Goal: Transaction & Acquisition: Purchase product/service

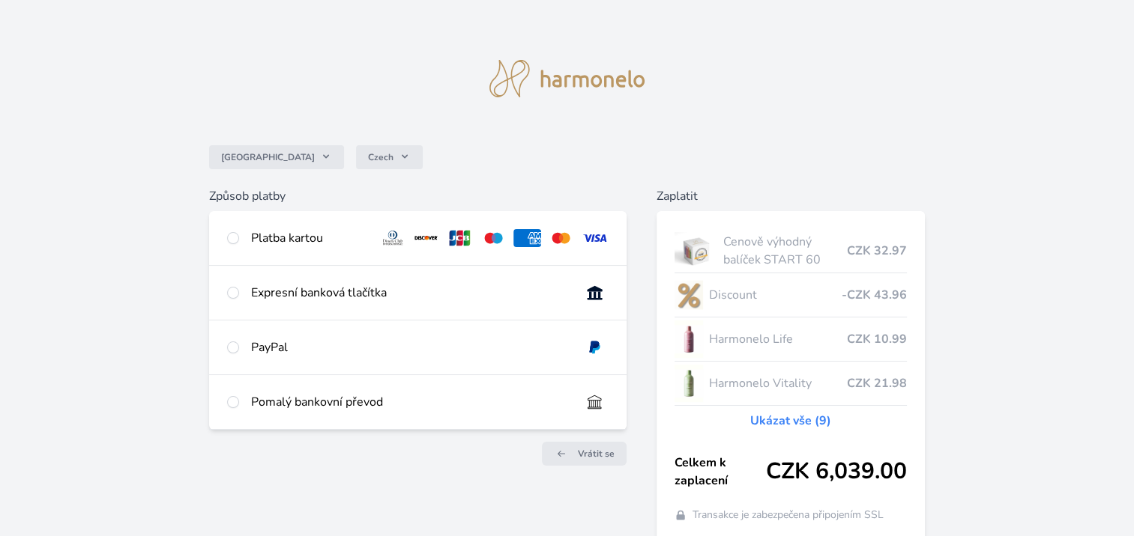
click at [254, 231] on div "Platba kartou" at bounding box center [309, 238] width 116 height 18
radio input "true"
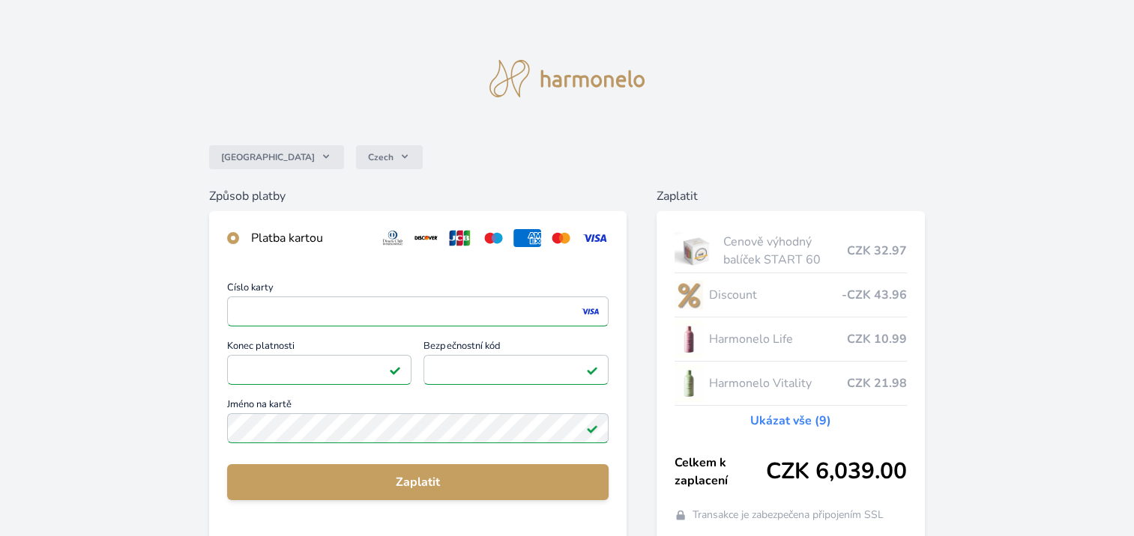
click at [549, 457] on div "Číslo karty <p>Your browser does not support iframes.</p> Konec platnosti <p>Yo…" at bounding box center [417, 400] width 417 height 271
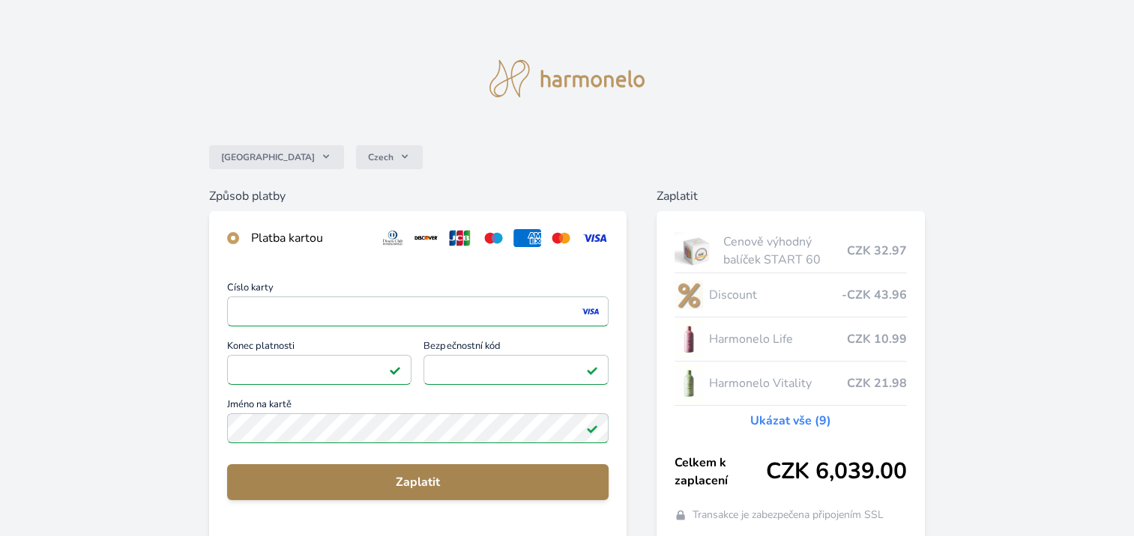
click at [433, 480] on span "Zaplatit" at bounding box center [417, 483] width 357 height 18
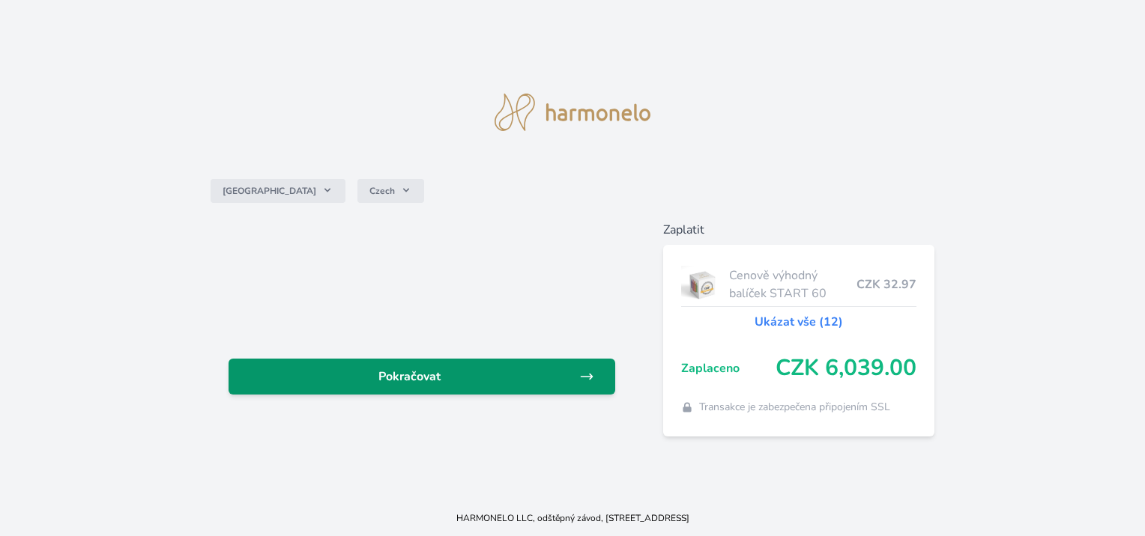
click at [452, 381] on span "Pokračovat" at bounding box center [410, 377] width 338 height 18
